Goal: Check status: Check status

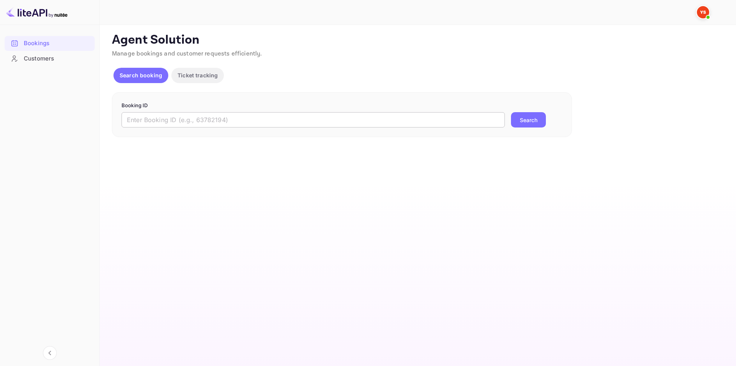
click at [403, 116] on input "text" at bounding box center [312, 119] width 383 height 15
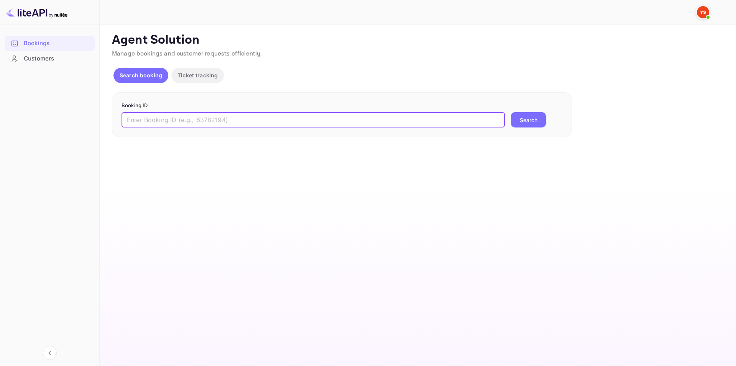
paste input "9544456"
type input "9544456"
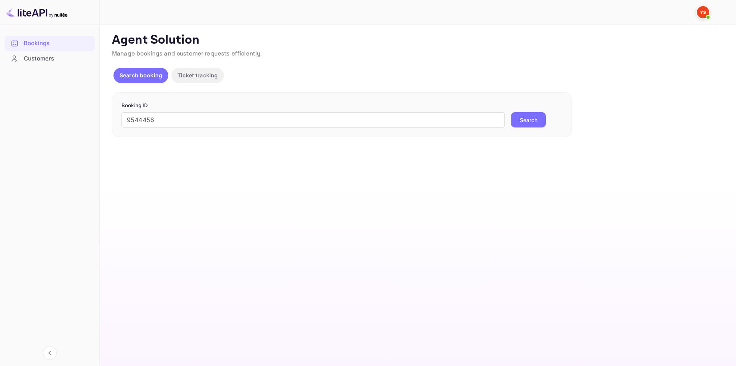
click at [531, 119] on button "Search" at bounding box center [528, 119] width 35 height 15
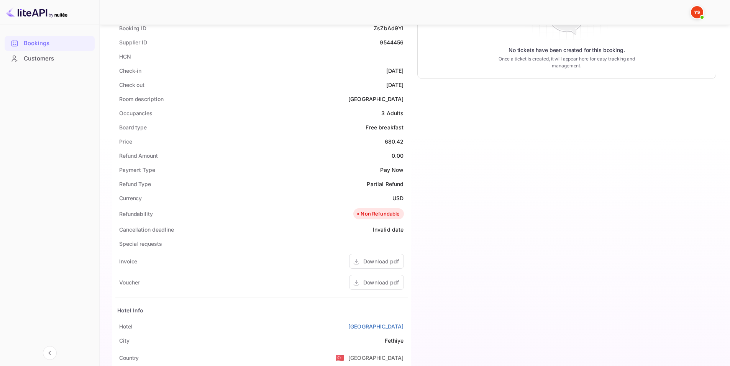
scroll to position [192, 0]
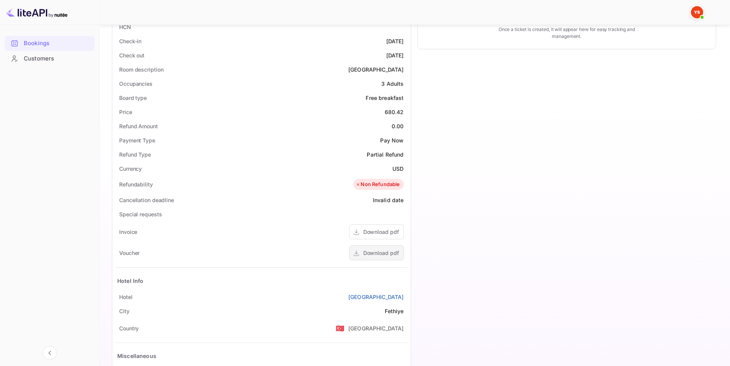
click at [357, 250] on icon at bounding box center [357, 253] width 8 height 8
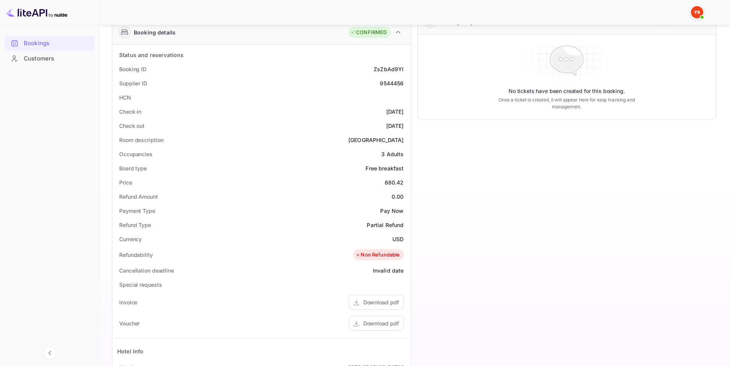
scroll to position [115, 0]
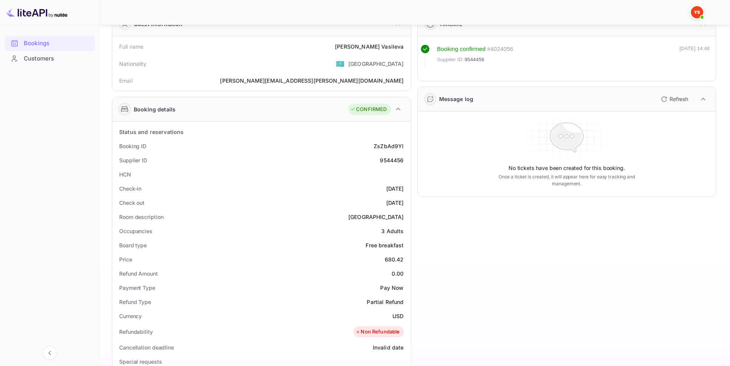
scroll to position [77, 0]
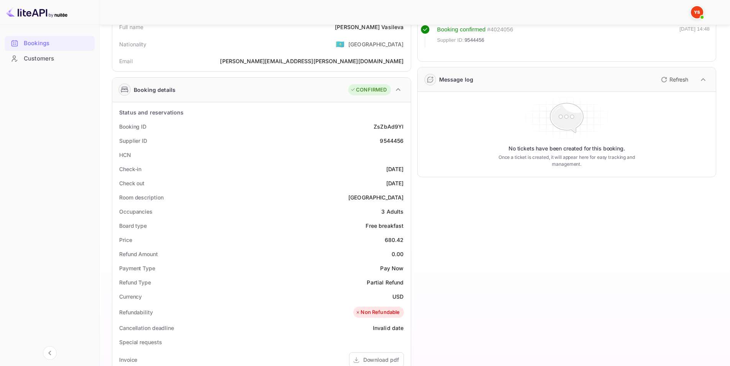
scroll to position [59, 0]
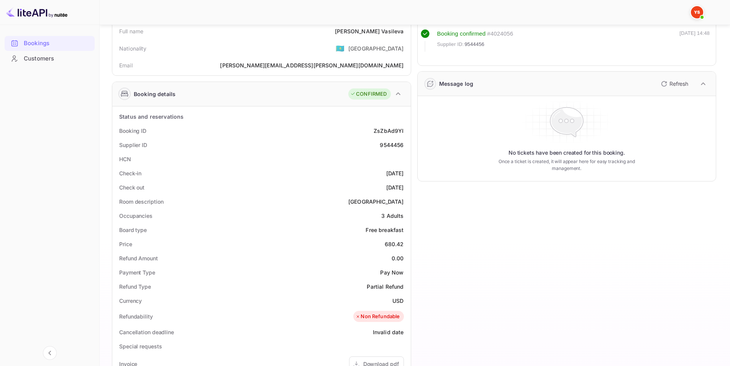
click at [397, 143] on div "9544456" at bounding box center [392, 145] width 24 height 8
copy div "9544456"
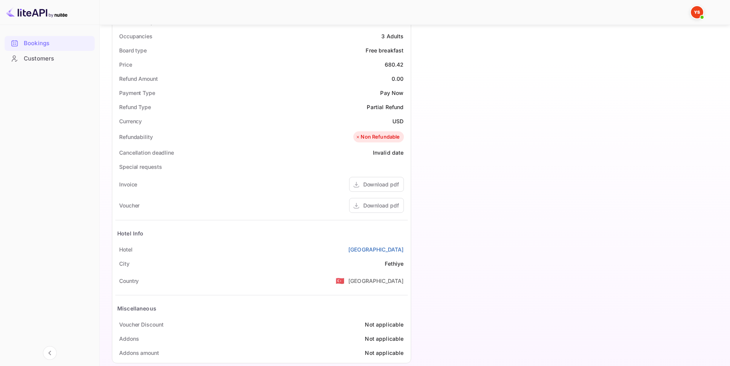
scroll to position [251, 0]
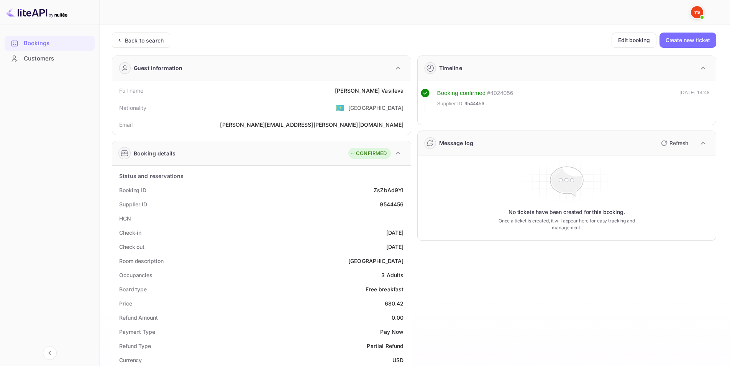
click at [377, 206] on div "Supplier ID 9544456" at bounding box center [261, 204] width 292 height 14
copy div "9544456"
